Goal: Task Accomplishment & Management: Manage account settings

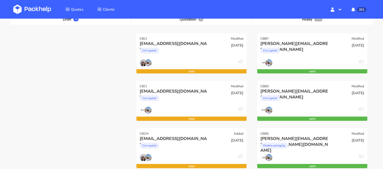
scroll to position [65, 0]
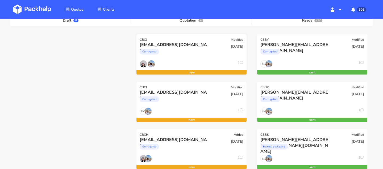
click at [169, 38] on div "CBCJ Modified" at bounding box center [192, 37] width 110 height 7
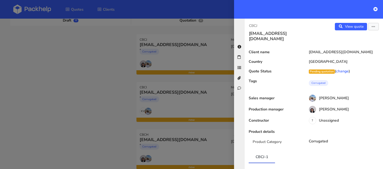
click at [167, 99] on div at bounding box center [191, 84] width 383 height 169
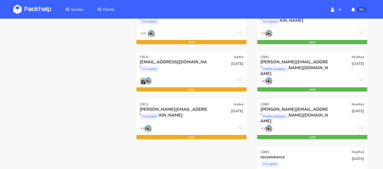
scroll to position [148, 0]
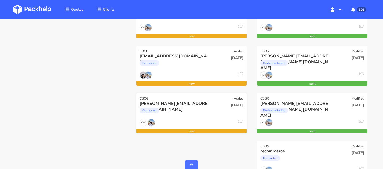
click at [167, 104] on div "[PERSON_NAME][EMAIL_ADDRESS][DOMAIN_NAME]" at bounding box center [175, 104] width 71 height 6
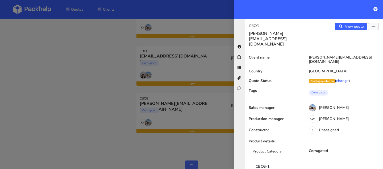
click at [254, 24] on p "CBCG" at bounding box center [279, 26] width 61 height 6
copy div "CBCG"
click at [165, 93] on div at bounding box center [191, 84] width 383 height 169
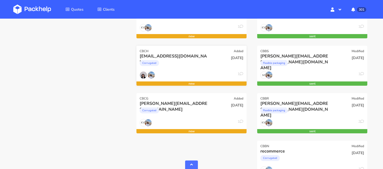
click at [148, 59] on div "kajsa@glowid.se" at bounding box center [175, 56] width 71 height 6
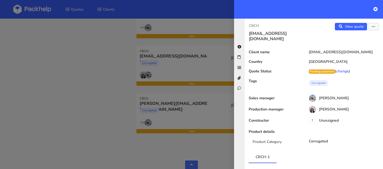
click at [186, 87] on div at bounding box center [191, 84] width 383 height 169
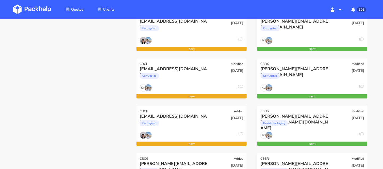
scroll to position [83, 0]
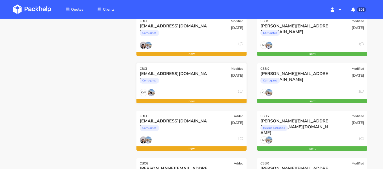
click at [186, 77] on div "Corrugated" at bounding box center [175, 82] width 71 height 11
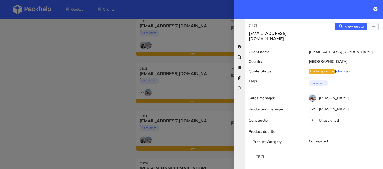
click at [126, 63] on div at bounding box center [191, 84] width 383 height 169
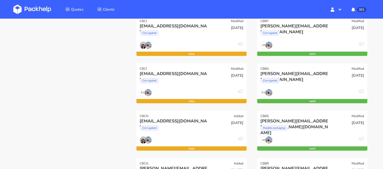
scroll to position [0, 0]
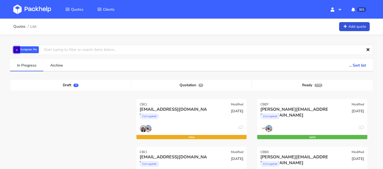
click at [15, 47] on button "×" at bounding box center [16, 49] width 7 height 7
click at [33, 51] on input "text" at bounding box center [191, 50] width 363 height 10
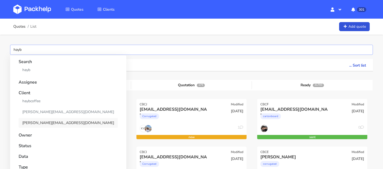
type input "hayb"
click at [40, 123] on link "l.wrzosek@haybcoffee.pl" at bounding box center [68, 123] width 99 height 10
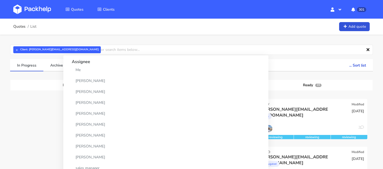
click at [204, 30] on div "Quotes List Add quote" at bounding box center [191, 26] width 357 height 11
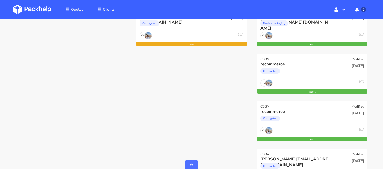
scroll to position [233, 0]
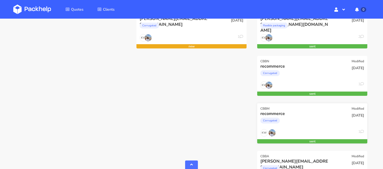
click at [286, 120] on div "Corrugated" at bounding box center [296, 122] width 71 height 11
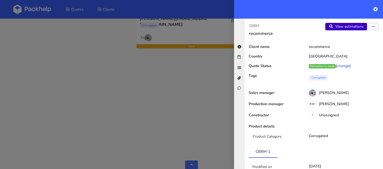
click at [333, 26] on icon at bounding box center [331, 27] width 5 height 4
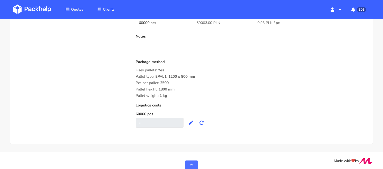
scroll to position [482, 0]
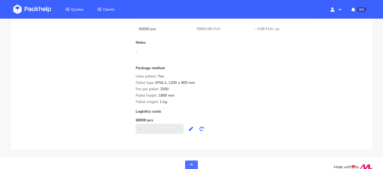
drag, startPoint x: 176, startPoint y: 95, endPoint x: 136, endPoint y: 86, distance: 40.4
click at [136, 86] on div "Package method Uses pallets: Yes Pallet type: EPAL1, 1200 x 800 mm Pcs per pall…" at bounding box center [251, 85] width 231 height 38
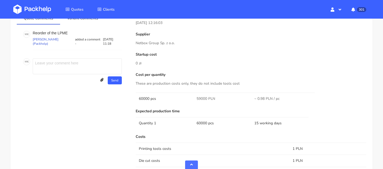
scroll to position [308, 0]
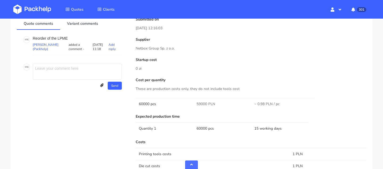
drag, startPoint x: 60, startPoint y: 39, endPoint x: 71, endPoint y: 39, distance: 10.9
click at [71, 39] on p "Reorder of the LPME" at bounding box center [77, 38] width 89 height 4
copy p "PME"
drag, startPoint x: 88, startPoint y: 38, endPoint x: 98, endPoint y: 38, distance: 9.8
click at [98, 38] on p "Reorder of the LPME" at bounding box center [77, 38] width 89 height 4
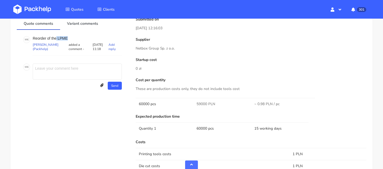
copy p "LPME"
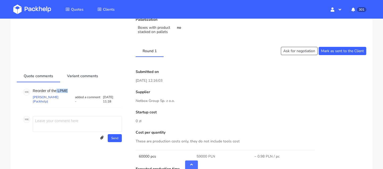
scroll to position [313, 0]
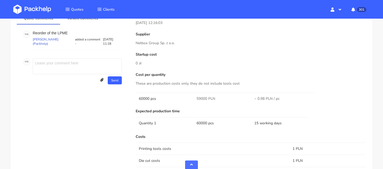
click at [148, 46] on p "Netbox Group Sp. z o.o." at bounding box center [251, 43] width 231 height 6
click at [148, 44] on p "Netbox Group Sp. z o.o." at bounding box center [251, 43] width 231 height 6
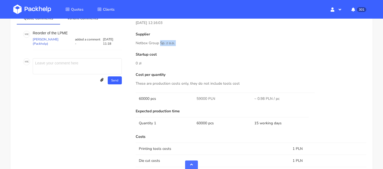
click at [148, 44] on p "Netbox Group Sp. z o.o." at bounding box center [251, 43] width 231 height 6
copy div "Netbox Group Sp. z o.o."
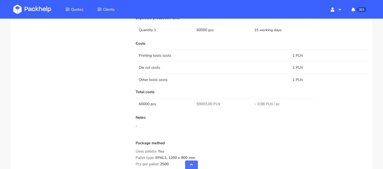
scroll to position [482, 0]
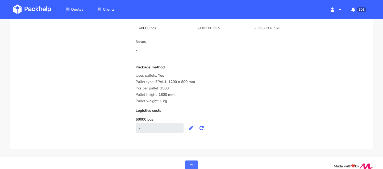
drag, startPoint x: 133, startPoint y: 81, endPoint x: 172, endPoint y: 100, distance: 43.7
copy div "Pallet type: EPAL1, 1200 x 800 mm Pcs per pallet: 2500 Pallet height: 1800 mm"
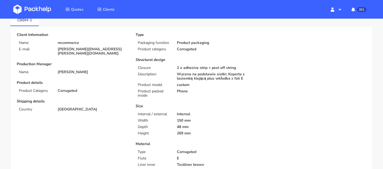
scroll to position [0, 0]
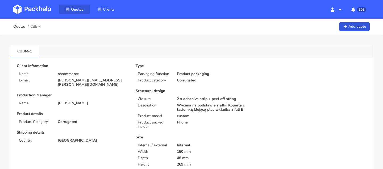
click at [78, 11] on span "Quotes" at bounding box center [77, 9] width 13 height 5
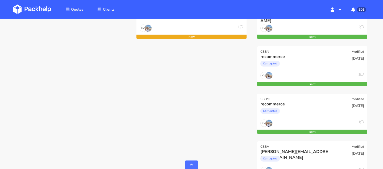
scroll to position [244, 0]
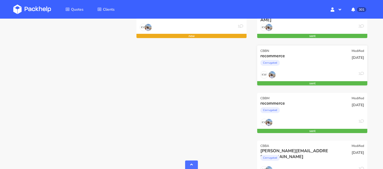
click at [302, 66] on div "Corrugated" at bounding box center [296, 64] width 71 height 11
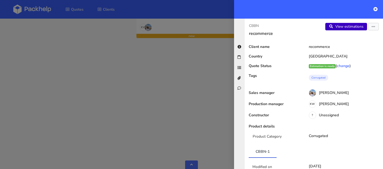
click at [334, 29] on link "View estimations" at bounding box center [347, 26] width 42 height 7
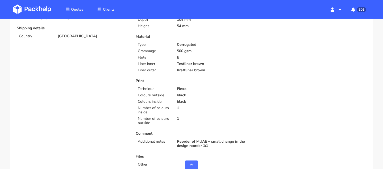
scroll to position [256, 0]
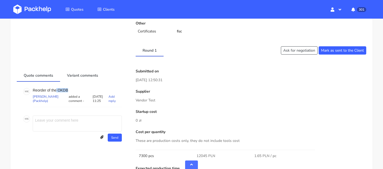
copy p "OKDB"
drag, startPoint x: 57, startPoint y: 90, endPoint x: 77, endPoint y: 90, distance: 20.0
click at [77, 90] on p "Reorder of the OKDB" at bounding box center [77, 90] width 89 height 4
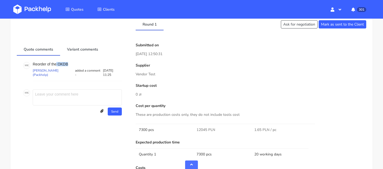
scroll to position [508, 0]
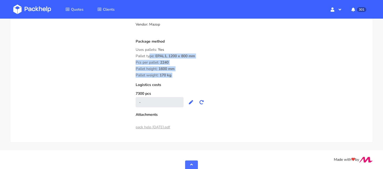
drag, startPoint x: 135, startPoint y: 54, endPoint x: 178, endPoint y: 80, distance: 50.6
copy div "Pallet type: EPAL1, 1200 x 800 mm Pcs per pallet: 2240 Pallet height: 1600 mm P…"
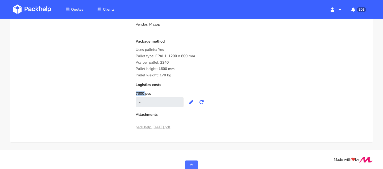
drag, startPoint x: 142, startPoint y: 92, endPoint x: 135, endPoint y: 92, distance: 6.1
copy label "7300"
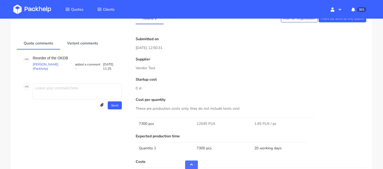
scroll to position [289, 0]
click at [148, 68] on p "Vendor Test" at bounding box center [251, 68] width 231 height 6
click at [149, 69] on p "Vendor Test" at bounding box center [251, 68] width 231 height 6
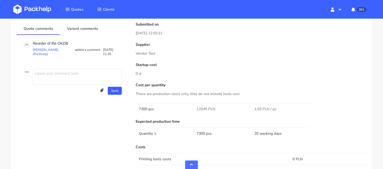
scroll to position [0, 0]
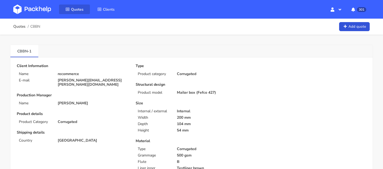
click at [80, 8] on span "Quotes" at bounding box center [77, 9] width 13 height 5
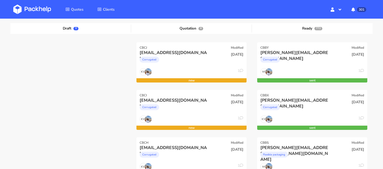
scroll to position [50, 0]
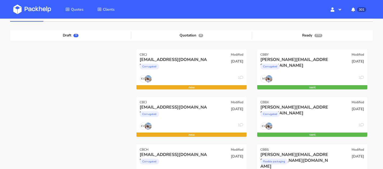
click at [312, 121] on div "anthony@xmiles.co.uk Corrugated" at bounding box center [294, 113] width 74 height 18
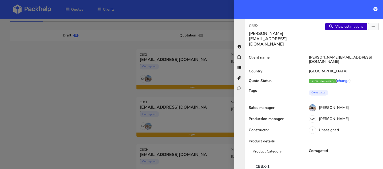
click at [340, 27] on link "View estimations" at bounding box center [347, 26] width 42 height 7
click at [166, 91] on div at bounding box center [191, 84] width 383 height 169
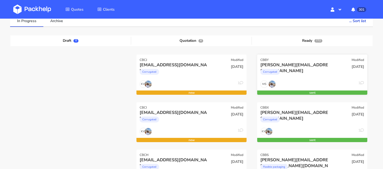
scroll to position [38, 0]
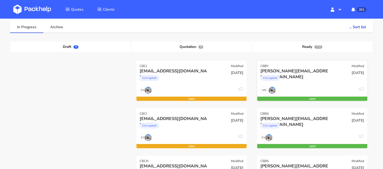
click at [297, 85] on div "anthony@xmiles.co.uk Corrugated" at bounding box center [294, 77] width 74 height 18
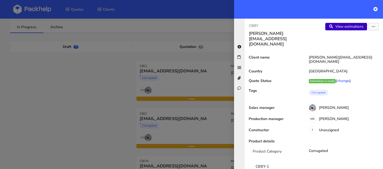
click at [337, 23] on link "View estimations" at bounding box center [347, 26] width 42 height 7
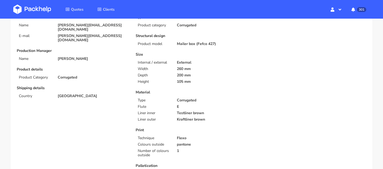
scroll to position [197, 0]
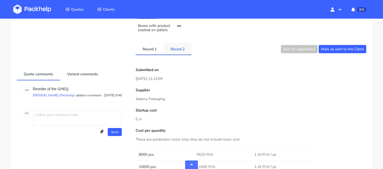
click at [177, 50] on link "Round 2" at bounding box center [178, 49] width 28 height 12
click at [146, 50] on link "Round 1" at bounding box center [150, 49] width 28 height 12
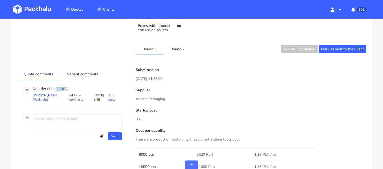
drag, startPoint x: 56, startPoint y: 87, endPoint x: 86, endPoint y: 87, distance: 29.5
click at [86, 87] on p "Reorder of the GHEQ" at bounding box center [77, 89] width 89 height 4
copy p "GHEQ"
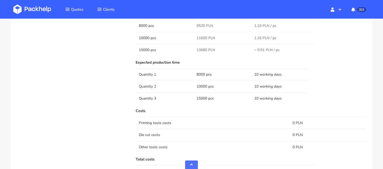
scroll to position [192, 0]
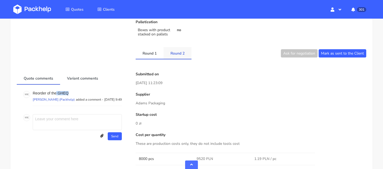
click at [178, 56] on link "Round 2" at bounding box center [178, 53] width 28 height 12
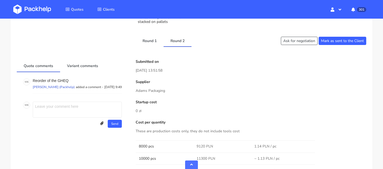
scroll to position [162, 0]
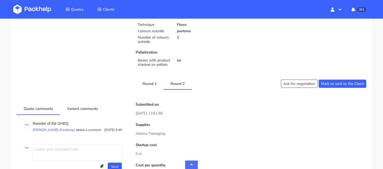
click at [141, 130] on div "Supplier [PERSON_NAME] Packaging" at bounding box center [251, 130] width 231 height 14
copy div "Adams Packaging"
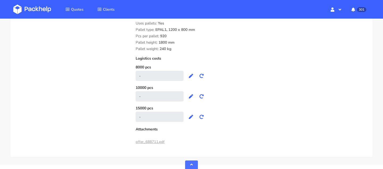
scroll to position [533, 0]
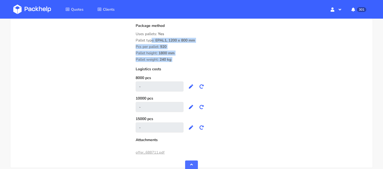
drag, startPoint x: 137, startPoint y: 38, endPoint x: 179, endPoint y: 63, distance: 48.0
click at [179, 63] on div "Costs Printing tools costs 0 PLN Die cut costs 0 PLN Other tools costs 0 PLN To…" at bounding box center [251, 16] width 231 height 231
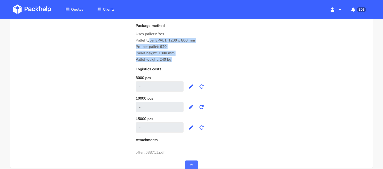
copy div "Pallet type: EPAL1, 1200 x 800 mm Pcs per pallet: 920 Pallet height: 1800 mm Pa…"
drag, startPoint x: 134, startPoint y: 41, endPoint x: 178, endPoint y: 62, distance: 49.4
drag, startPoint x: 160, startPoint y: 47, endPoint x: 169, endPoint y: 47, distance: 8.8
click at [169, 47] on div "Pcs per pallet: 920" at bounding box center [251, 47] width 231 height 4
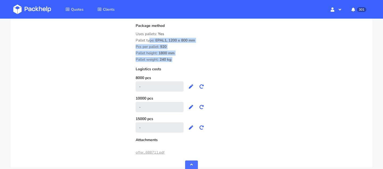
copy span "920"
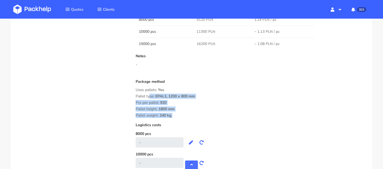
scroll to position [245, 0]
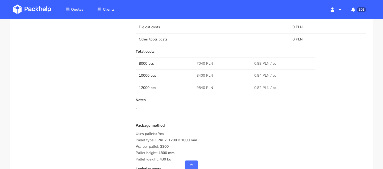
scroll to position [465, 0]
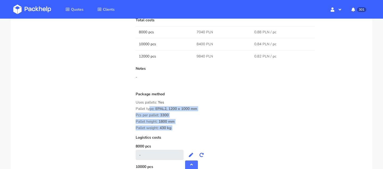
drag, startPoint x: 137, startPoint y: 107, endPoint x: 191, endPoint y: 133, distance: 59.9
click at [191, 133] on div "Submitted on [DATE] 09:53:17 Supplier [PERSON_NAME] Packaging Startup cost 0 zł…" at bounding box center [251, 13] width 238 height 426
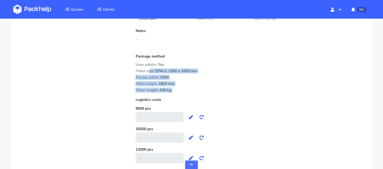
click at [169, 87] on span "1800 mm" at bounding box center [167, 85] width 16 height 9
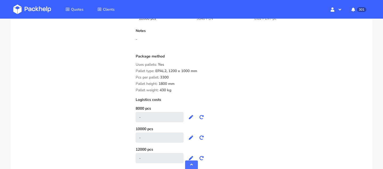
drag, startPoint x: 161, startPoint y: 77, endPoint x: 176, endPoint y: 77, distance: 14.6
click at [176, 77] on div "Package method Uses pallets: Yes Pallet type: EPAL2, 1200 x 1000 mm Pcs per pal…" at bounding box center [251, 73] width 231 height 38
copy div "Pcs per pallet:"
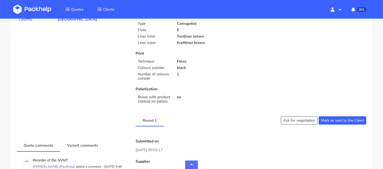
scroll to position [143, 0]
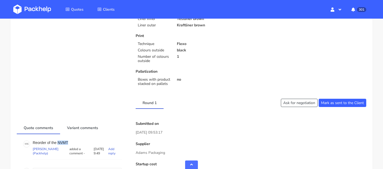
drag, startPoint x: 58, startPoint y: 142, endPoint x: 92, endPoint y: 142, distance: 34.3
click at [92, 142] on p "Reorder of the NVMT" at bounding box center [77, 143] width 89 height 4
copy p "NVMT"
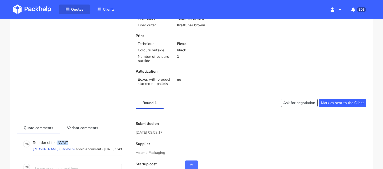
click at [82, 7] on span "Quotes" at bounding box center [77, 9] width 13 height 5
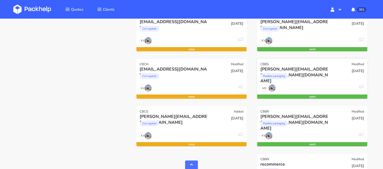
scroll to position [152, 0]
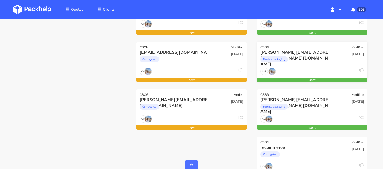
click at [300, 116] on div "KW 2" at bounding box center [312, 120] width 110 height 10
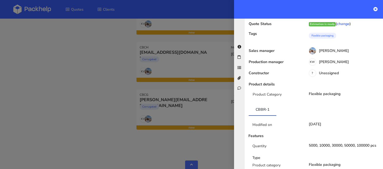
scroll to position [0, 0]
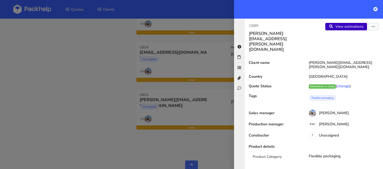
click at [336, 27] on link "View estimations" at bounding box center [347, 26] width 42 height 7
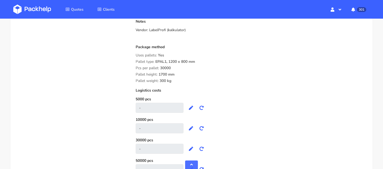
scroll to position [611, 0]
drag, startPoint x: 173, startPoint y: 82, endPoint x: 132, endPoint y: 63, distance: 44.5
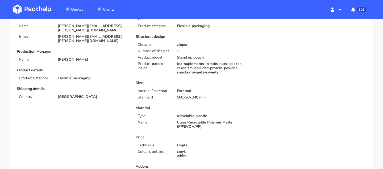
scroll to position [0, 0]
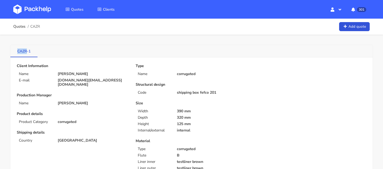
drag, startPoint x: 16, startPoint y: 50, endPoint x: 26, endPoint y: 51, distance: 10.7
click at [26, 51] on link "CAZR-1" at bounding box center [23, 51] width 27 height 12
copy link "CAZR"
click at [72, 11] on span "Quotes" at bounding box center [77, 9] width 13 height 5
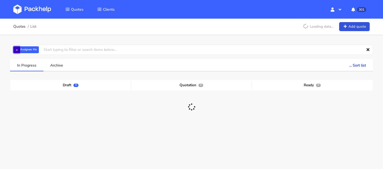
click at [14, 49] on button "×" at bounding box center [16, 49] width 7 height 7
click at [40, 50] on input "text" at bounding box center [191, 50] width 363 height 10
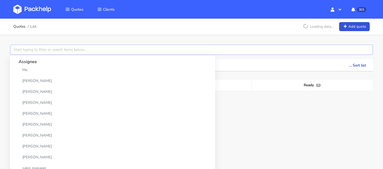
paste input "CAZR"
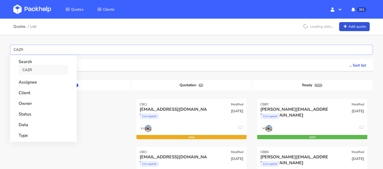
type input "CAZR"
click at [31, 69] on link "CAZR" at bounding box center [44, 70] width 50 height 10
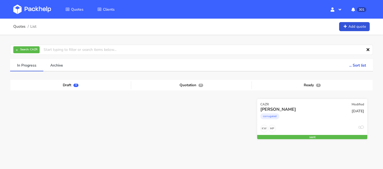
click at [300, 112] on div "corrugated" at bounding box center [296, 117] width 71 height 11
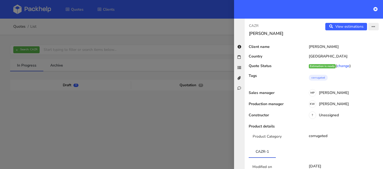
click at [376, 25] on button "button" at bounding box center [373, 26] width 11 height 7
click at [351, 48] on link "Edit quote" at bounding box center [356, 47] width 47 height 9
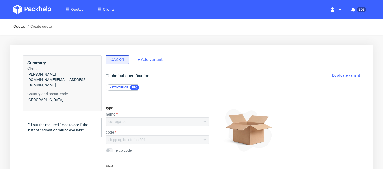
click at [338, 74] on span "Duplicate variant" at bounding box center [346, 75] width 28 height 4
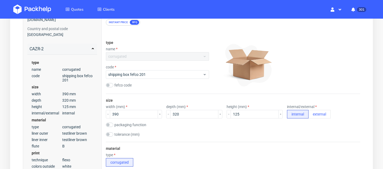
scroll to position [134, 0]
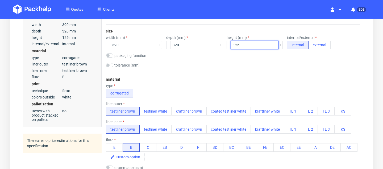
click at [240, 44] on input "125" at bounding box center [255, 45] width 48 height 9
type input "155"
click at [259, 77] on div "material type corrugated liner outer testliner brown testliner white kraftliner…" at bounding box center [233, 143] width 254 height 141
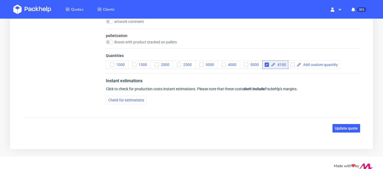
scroll to position [579, 0]
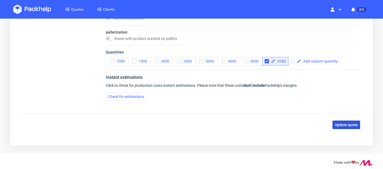
click at [343, 125] on span "Update quote" at bounding box center [346, 125] width 23 height 4
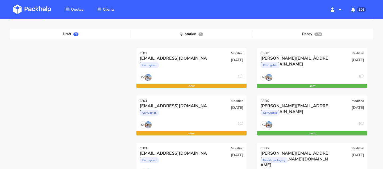
scroll to position [71, 0]
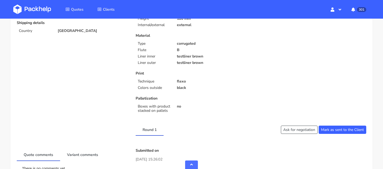
scroll to position [176, 0]
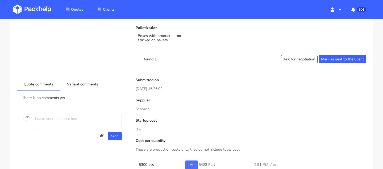
click at [85, 90] on div "There is no comments yet. M K Send Upload attachments Drop files to attach, or …" at bounding box center [73, 118] width 112 height 56
click at [86, 84] on link "Variant comments" at bounding box center [82, 84] width 45 height 12
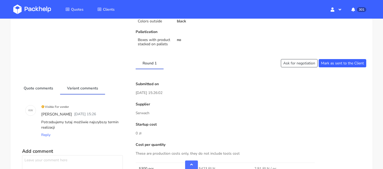
scroll to position [0, 0]
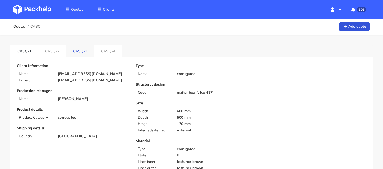
click at [89, 50] on link "CASQ-3" at bounding box center [80, 51] width 28 height 12
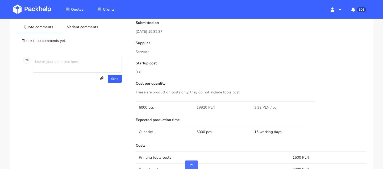
scroll to position [155, 0]
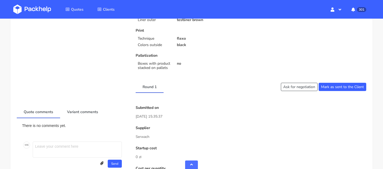
click at [97, 116] on link "Variant comments" at bounding box center [82, 112] width 45 height 12
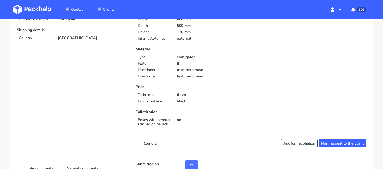
scroll to position [140, 0]
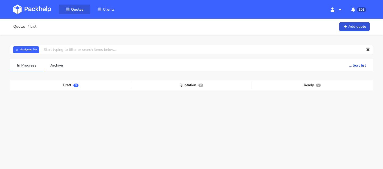
click at [69, 10] on icon at bounding box center [67, 9] width 4 height 4
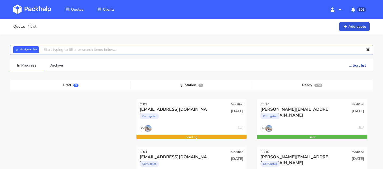
click at [12, 51] on input "text" at bounding box center [191, 50] width 363 height 10
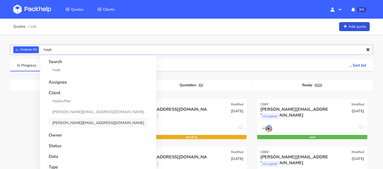
type input "hayb"
click at [67, 119] on link "[PERSON_NAME][EMAIL_ADDRESS][DOMAIN_NAME]" at bounding box center [98, 123] width 99 height 10
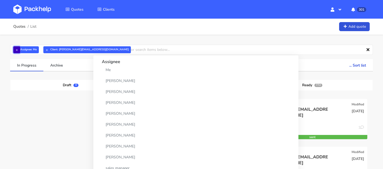
click at [16, 50] on button "×" at bounding box center [16, 49] width 7 height 7
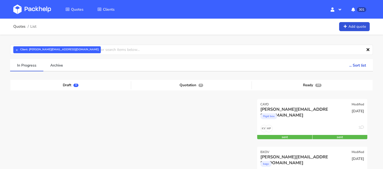
scroll to position [46, 0]
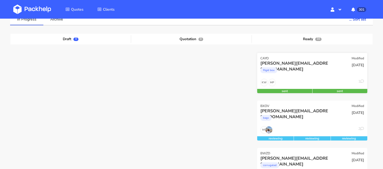
click at [299, 75] on div "Rigid box" at bounding box center [296, 71] width 71 height 11
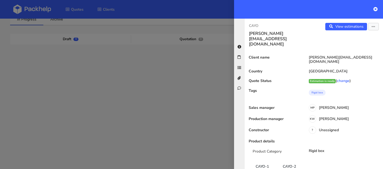
click at [252, 26] on p "CAYO" at bounding box center [279, 26] width 61 height 6
copy div "CAYO"
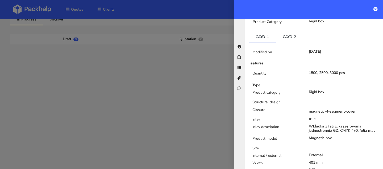
scroll to position [0, 0]
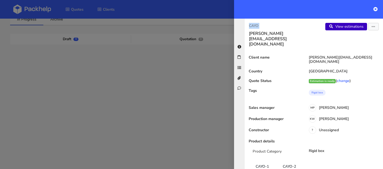
click at [339, 29] on link "View estimations" at bounding box center [347, 26] width 42 height 7
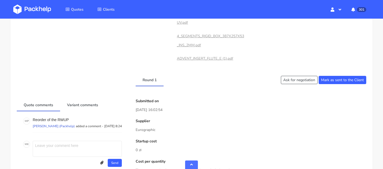
scroll to position [422, 0]
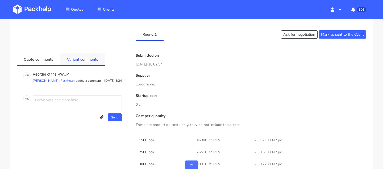
click at [92, 63] on link "Variant comments" at bounding box center [82, 60] width 45 height 12
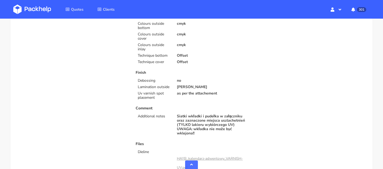
scroll to position [0, 0]
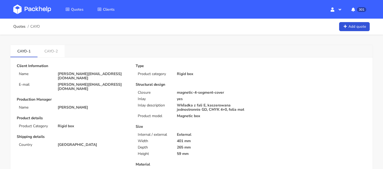
click at [51, 49] on link "CAYO-2" at bounding box center [51, 51] width 27 height 12
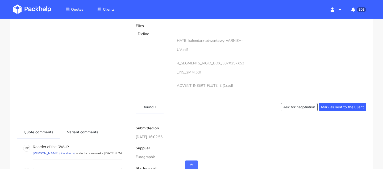
scroll to position [432, 0]
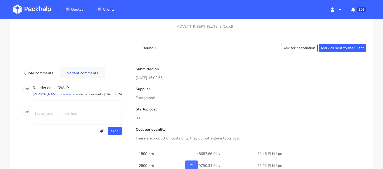
click at [81, 75] on link "Variant comments" at bounding box center [82, 73] width 45 height 12
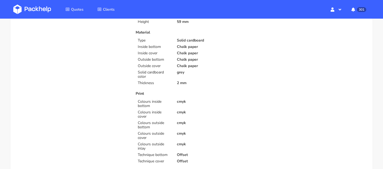
scroll to position [0, 0]
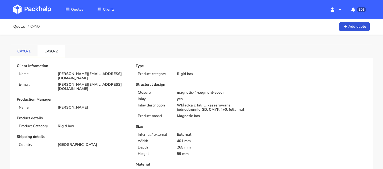
click at [29, 51] on link "CAYO-1" at bounding box center [23, 51] width 27 height 12
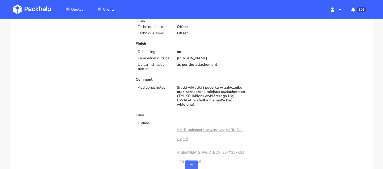
scroll to position [372, 0]
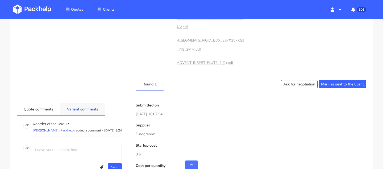
click at [77, 107] on link "Variant comments" at bounding box center [82, 109] width 45 height 12
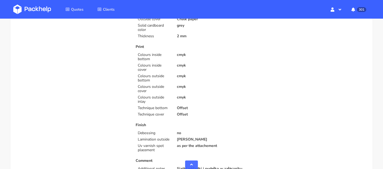
scroll to position [0, 0]
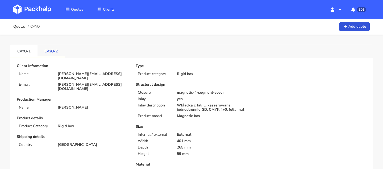
click at [56, 53] on link "CAYO-2" at bounding box center [51, 51] width 27 height 12
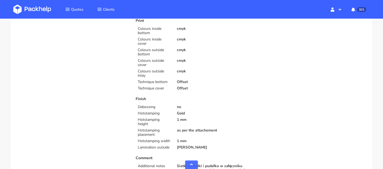
scroll to position [482, 0]
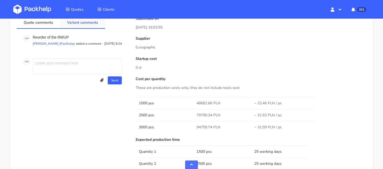
click at [92, 22] on link "Variant comments" at bounding box center [82, 23] width 45 height 12
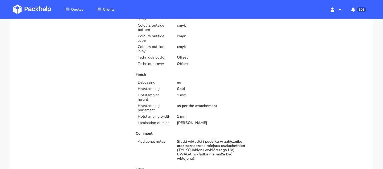
scroll to position [0, 0]
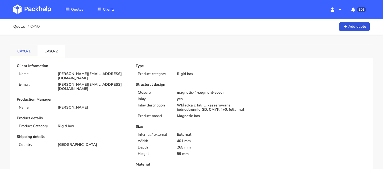
click at [23, 48] on link "CAYO-1" at bounding box center [23, 51] width 27 height 12
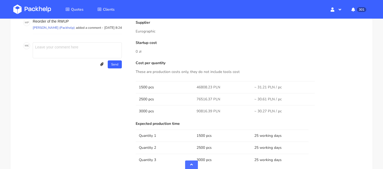
scroll to position [466, 0]
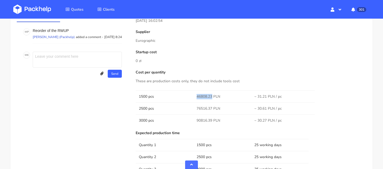
drag, startPoint x: 212, startPoint y: 96, endPoint x: 182, endPoint y: 96, distance: 30.1
click at [182, 96] on tr "1500 pcs 46808.23 PLN ~ 31.21 PLN / pc" at bounding box center [251, 96] width 231 height 12
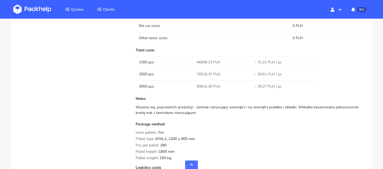
scroll to position [667, 0]
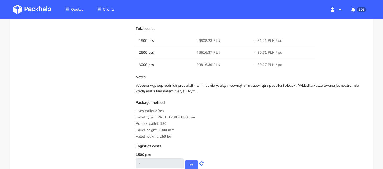
drag, startPoint x: 187, startPoint y: 91, endPoint x: 184, endPoint y: 91, distance: 2.9
click at [185, 91] on div "Wycena wg. poprzednich produkcji - laminat nierysujący wewnątrz i na zewnątrz p…" at bounding box center [251, 88] width 231 height 11
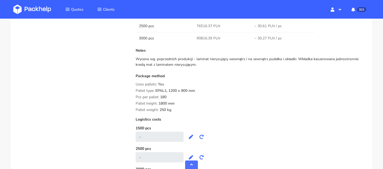
scroll to position [684, 0]
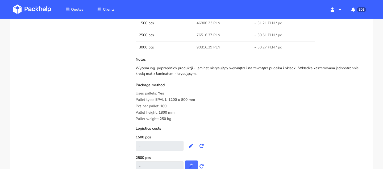
drag, startPoint x: 188, startPoint y: 75, endPoint x: 142, endPoint y: 64, distance: 47.6
click at [142, 64] on div "Notes Wycena wg. poprzednich produkcji - laminat nierysujący wewnątrz i na zewn…" at bounding box center [251, 67] width 231 height 21
copy div "Wycena wg. poprzednich produkcji - laminat nierysujący wewnątrz i na zewnątrz p…"
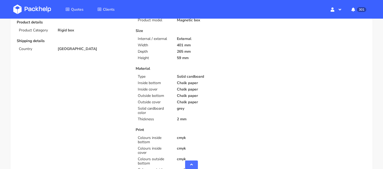
scroll to position [0, 0]
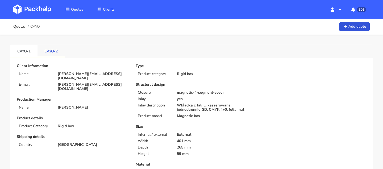
click at [52, 48] on link "CAYO-2" at bounding box center [51, 51] width 27 height 12
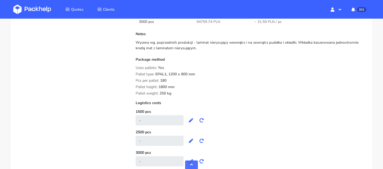
scroll to position [694, 0]
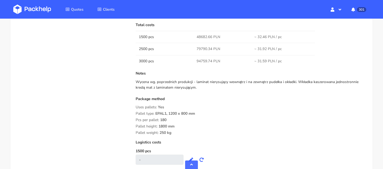
drag, startPoint x: 132, startPoint y: 80, endPoint x: 197, endPoint y: 88, distance: 65.6
click at [197, 88] on div "Submitted on 06 Aug 2025 16:02:55 Supplier Eurographic Startup cost 0 zł Cost p…" at bounding box center [251, 8] width 238 height 406
copy div "Wycena wg. poprzednich produkcji - laminat nierysujący wewnątrz i na zewnątrz p…"
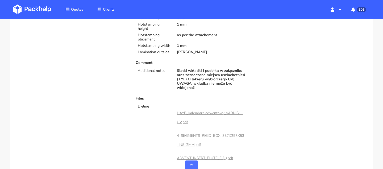
scroll to position [407, 0]
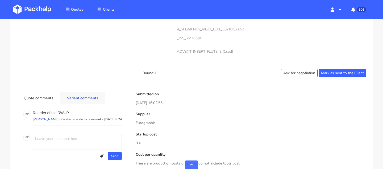
click at [77, 97] on link "Variant comments" at bounding box center [82, 98] width 45 height 12
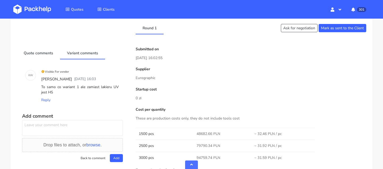
scroll to position [459, 0]
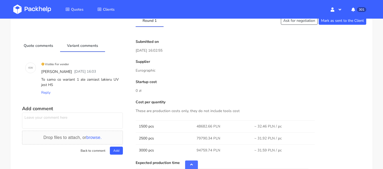
drag, startPoint x: 86, startPoint y: 79, endPoint x: 102, endPoint y: 95, distance: 23.2
click at [102, 95] on div "Visible For vendor Klaudia Wiśniewska 06 August 2025 16:03 To samo co wariant 1…" at bounding box center [80, 78] width 80 height 36
click at [104, 81] on div "To samo co wariant 1 ale zamiast lakieru UV jest HS" at bounding box center [80, 82] width 80 height 13
drag, startPoint x: 87, startPoint y: 79, endPoint x: 92, endPoint y: 87, distance: 9.3
click at [92, 87] on div "To samo co wariant 1 ale zamiast lakieru UV jest HS" at bounding box center [80, 82] width 80 height 13
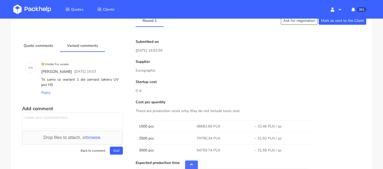
copy div "zamiast lakieru UV jest HS"
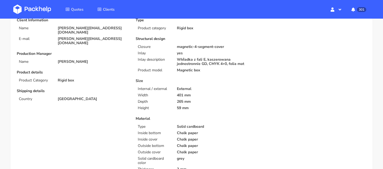
scroll to position [0, 0]
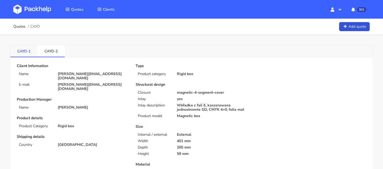
click at [24, 50] on link "CAYO-1" at bounding box center [23, 51] width 27 height 12
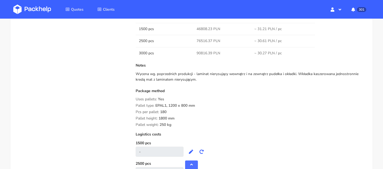
scroll to position [678, 0]
click at [165, 112] on span "180" at bounding box center [163, 114] width 6 height 9
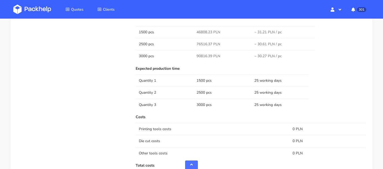
scroll to position [495, 0]
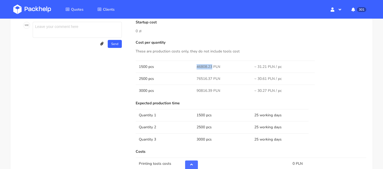
drag, startPoint x: 204, startPoint y: 67, endPoint x: 192, endPoint y: 67, distance: 11.7
click at [192, 67] on tr "1500 pcs 46808.23 PLN ~ 31.21 PLN / pc" at bounding box center [251, 67] width 231 height 12
copy tr "46808.23"
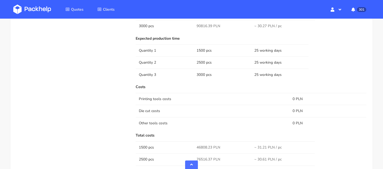
scroll to position [532, 0]
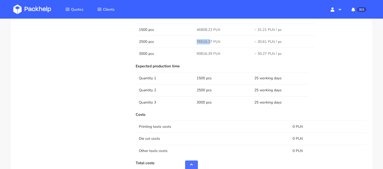
drag, startPoint x: 210, startPoint y: 42, endPoint x: 189, endPoint y: 42, distance: 20.8
click at [189, 42] on tr "2500 pcs 76516.37 PLN ~ 30.61 PLN / pc" at bounding box center [251, 42] width 231 height 12
drag, startPoint x: 212, startPoint y: 42, endPoint x: 192, endPoint y: 42, distance: 19.7
click at [192, 42] on tr "2500 pcs 76516.37 PLN ~ 30.61 PLN / pc" at bounding box center [251, 42] width 231 height 12
copy span "76516.37"
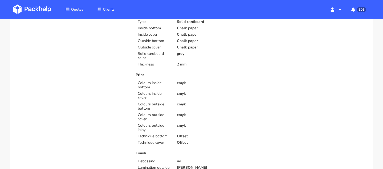
scroll to position [0, 0]
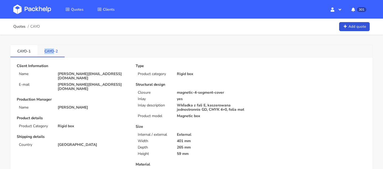
drag, startPoint x: 46, startPoint y: 51, endPoint x: 56, endPoint y: 52, distance: 10.4
click at [56, 52] on link "CAYO-2" at bounding box center [51, 51] width 27 height 12
copy link "CAYO"
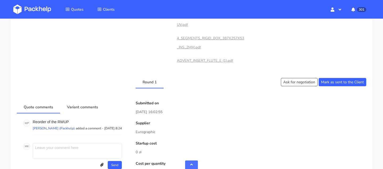
scroll to position [477, 0]
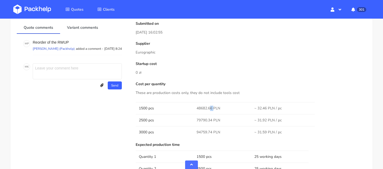
drag, startPoint x: 212, startPoint y: 108, endPoint x: 190, endPoint y: 108, distance: 22.1
click at [190, 108] on tr "1500 pcs 48682.66 PLN ~ 32.46 PLN / pc" at bounding box center [251, 108] width 231 height 12
copy tr "48682.66"
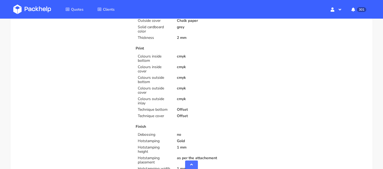
scroll to position [0, 0]
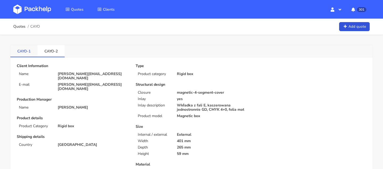
click at [25, 51] on link "CAYO-1" at bounding box center [23, 51] width 27 height 12
click at [51, 50] on link "CAYO-2" at bounding box center [51, 51] width 27 height 12
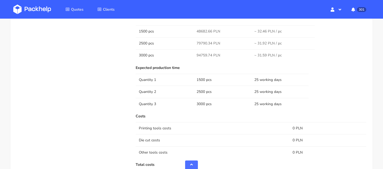
scroll to position [546, 0]
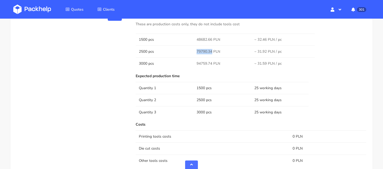
drag, startPoint x: 211, startPoint y: 52, endPoint x: 187, endPoint y: 52, distance: 24.5
click at [187, 52] on tr "2500 pcs 79790.34 PLN ~ 31.92 PLN / pc" at bounding box center [251, 52] width 231 height 12
copy tr "79790.34"
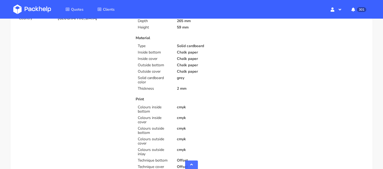
scroll to position [0, 0]
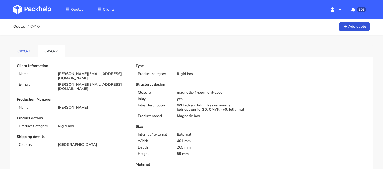
click at [23, 52] on link "CAYO-1" at bounding box center [23, 51] width 27 height 12
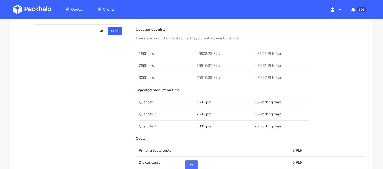
scroll to position [495, 0]
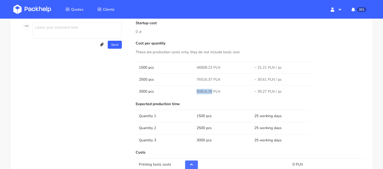
drag, startPoint x: 211, startPoint y: 90, endPoint x: 182, endPoint y: 90, distance: 29.5
click at [182, 90] on tr "3000 pcs 90816.39 PLN ~ 30.27 PLN / pc" at bounding box center [251, 91] width 231 height 12
copy tr "90816.39"
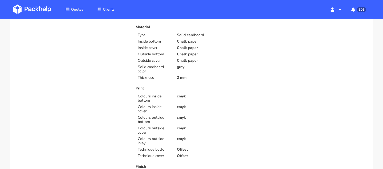
scroll to position [0, 0]
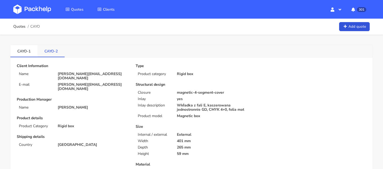
click at [47, 50] on link "CAYO-2" at bounding box center [51, 51] width 27 height 12
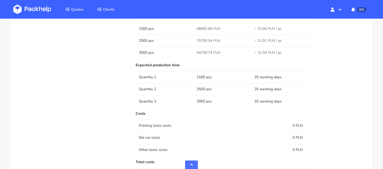
scroll to position [532, 0]
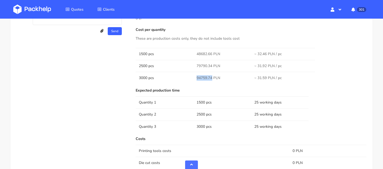
drag, startPoint x: 212, startPoint y: 77, endPoint x: 195, endPoint y: 77, distance: 17.6
click at [195, 77] on td "94759.74 PLN" at bounding box center [223, 78] width 58 height 12
copy span "94759.74"
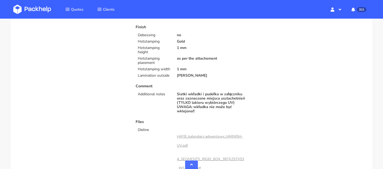
scroll to position [327, 0]
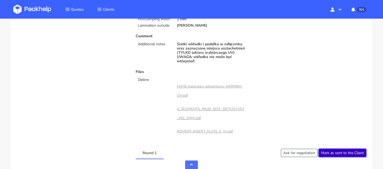
click at [338, 152] on button "Mark as sent to the Client" at bounding box center [343, 153] width 48 height 8
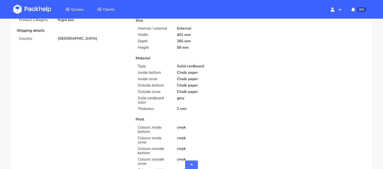
scroll to position [0, 0]
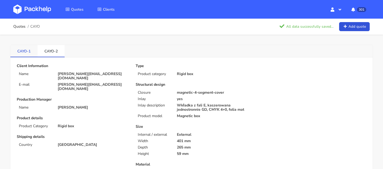
click at [18, 54] on link "CAYO-1" at bounding box center [23, 51] width 27 height 12
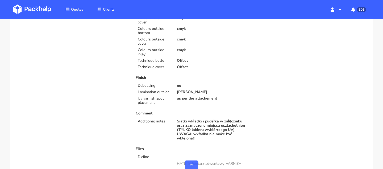
scroll to position [318, 0]
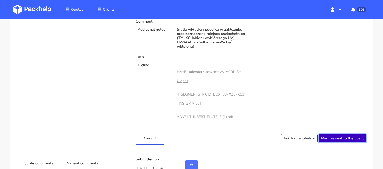
click at [331, 138] on button "Mark as sent to the Client" at bounding box center [343, 138] width 48 height 8
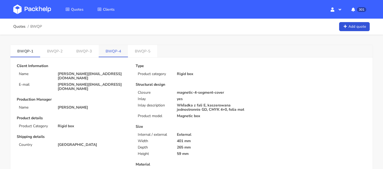
click at [113, 48] on link "BWQP-4" at bounding box center [113, 51] width 29 height 12
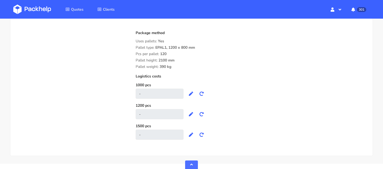
scroll to position [737, 0]
